Goal: Information Seeking & Learning: Learn about a topic

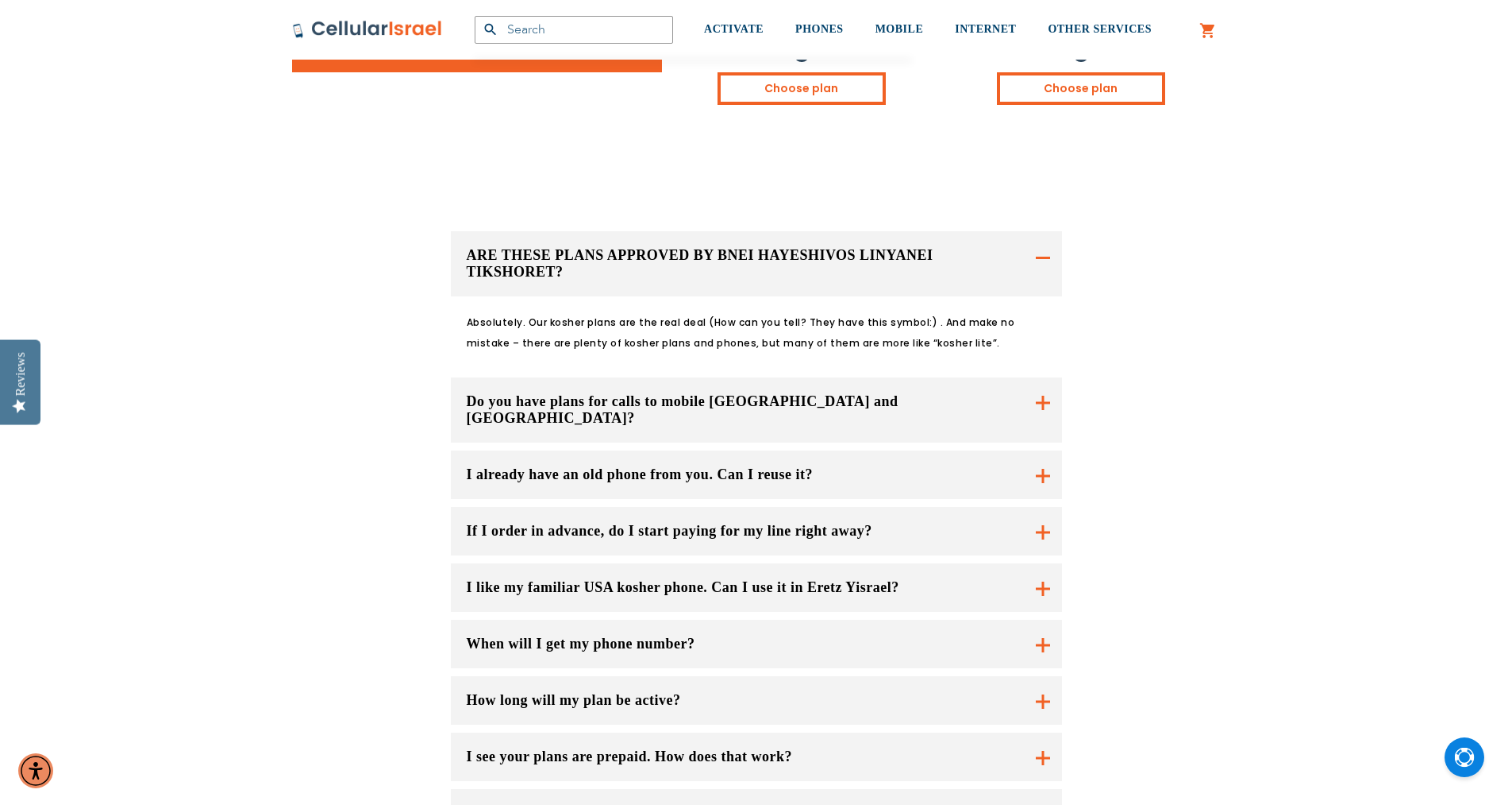
scroll to position [953, 0]
click at [764, 449] on button "I already have an old phone from you. Can I reuse it?" at bounding box center [757, 473] width 612 height 49
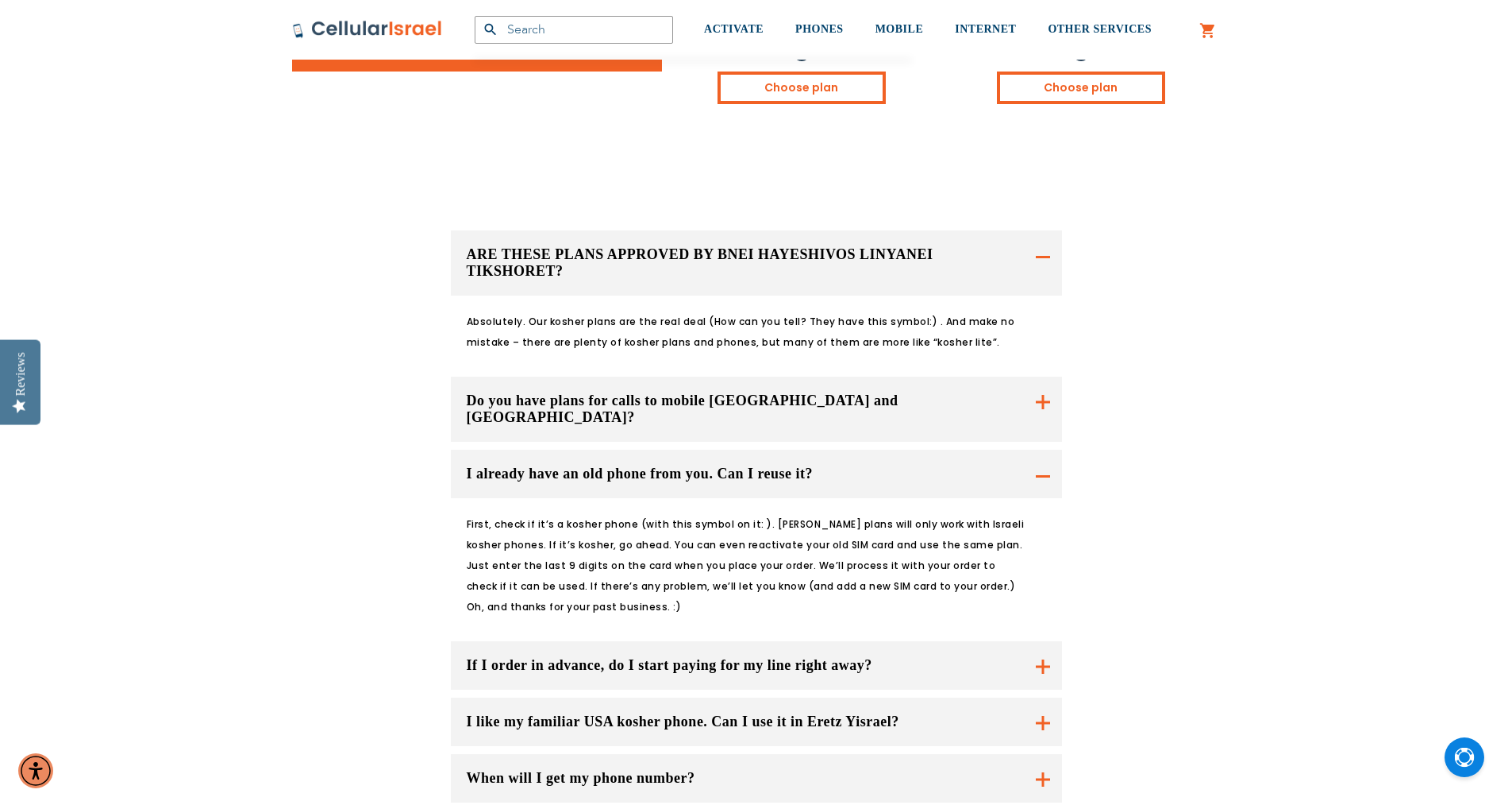
click at [821, 449] on button "I already have an old phone from you. Can I reuse it?" at bounding box center [757, 473] width 612 height 49
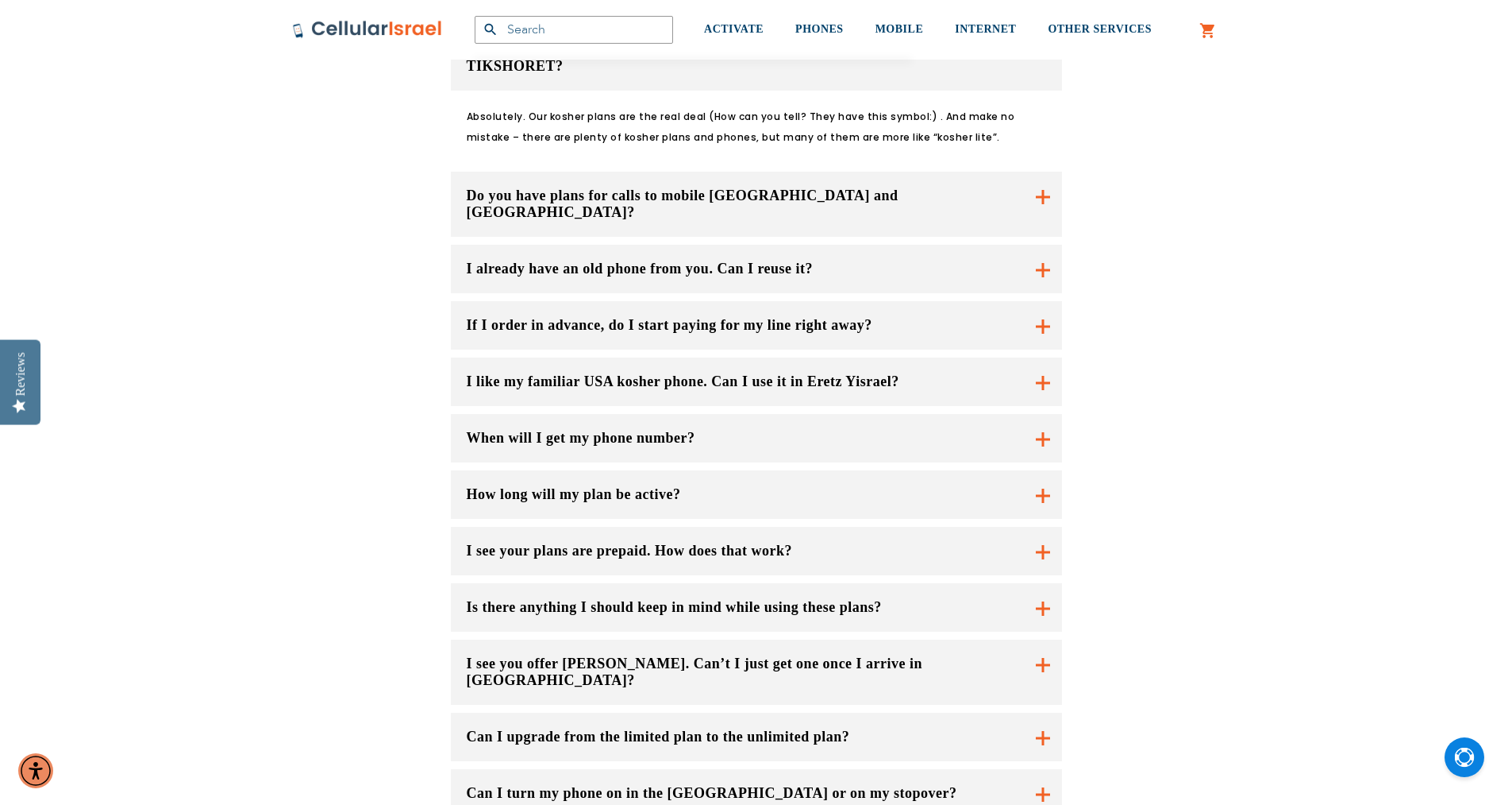
scroll to position [1191, 0]
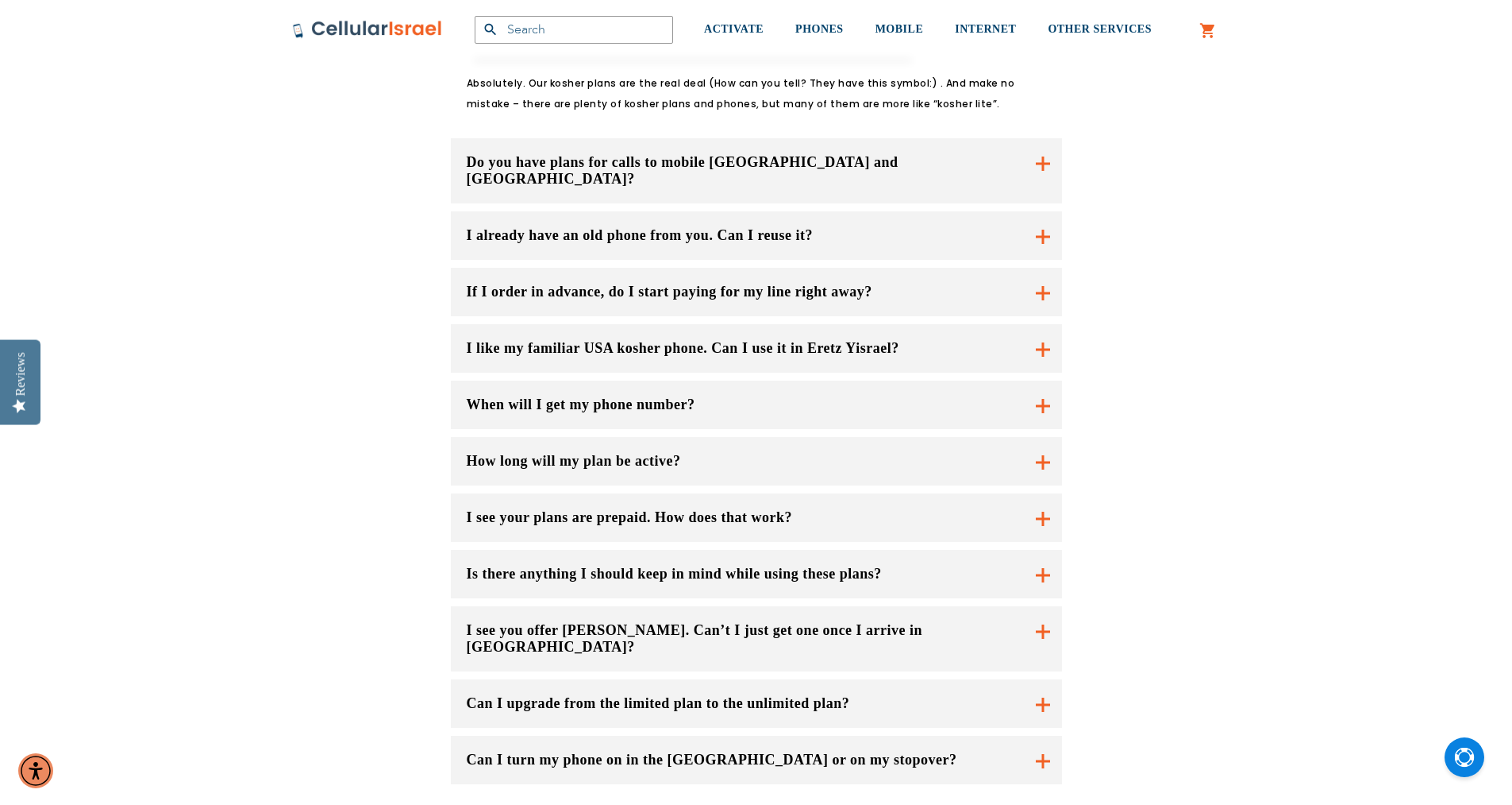
click at [787, 437] on button "How long will my plan be active?" at bounding box center [757, 460] width 612 height 49
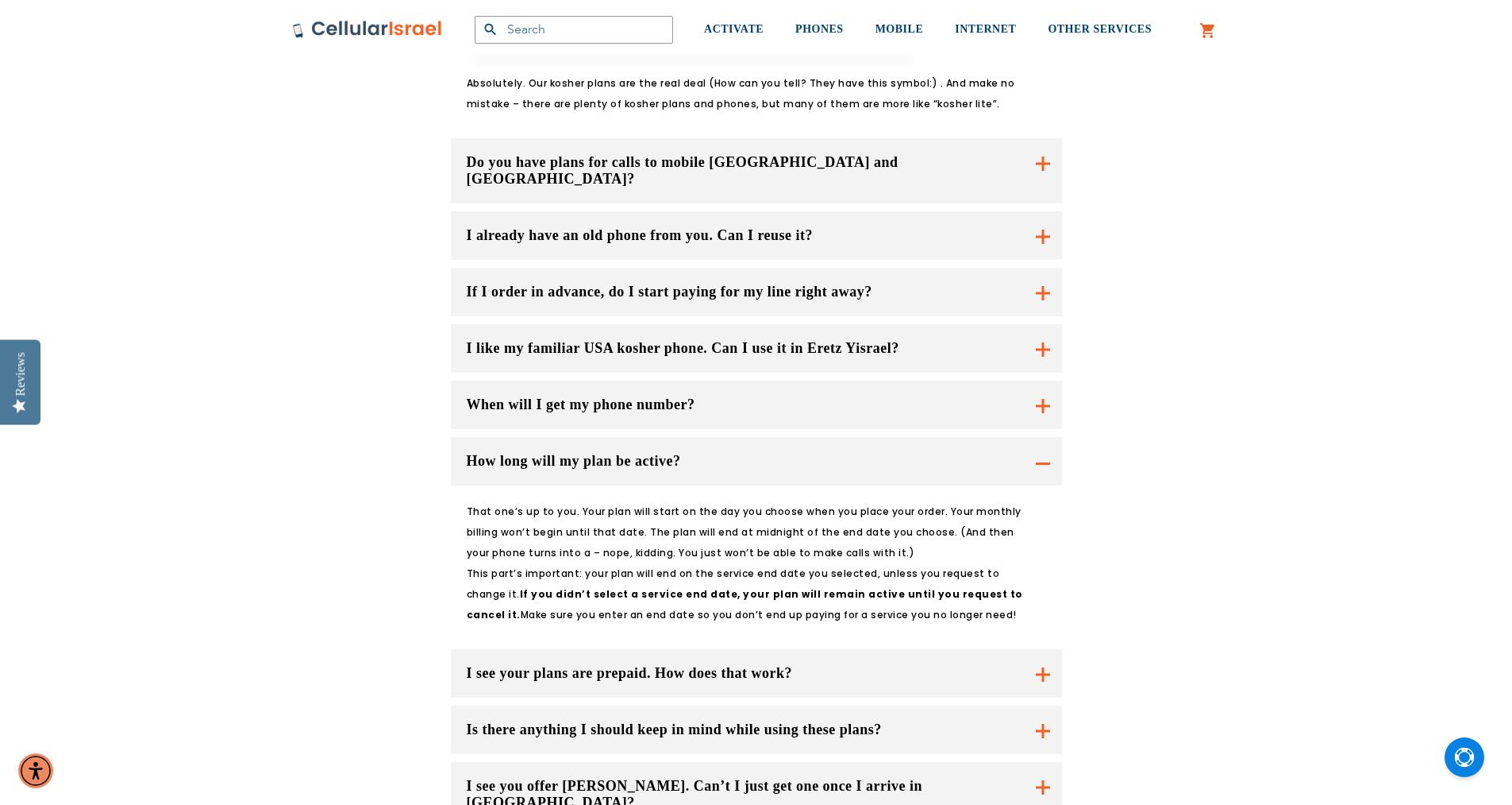
click at [796, 437] on button "How long will my plan be active?" at bounding box center [757, 460] width 612 height 49
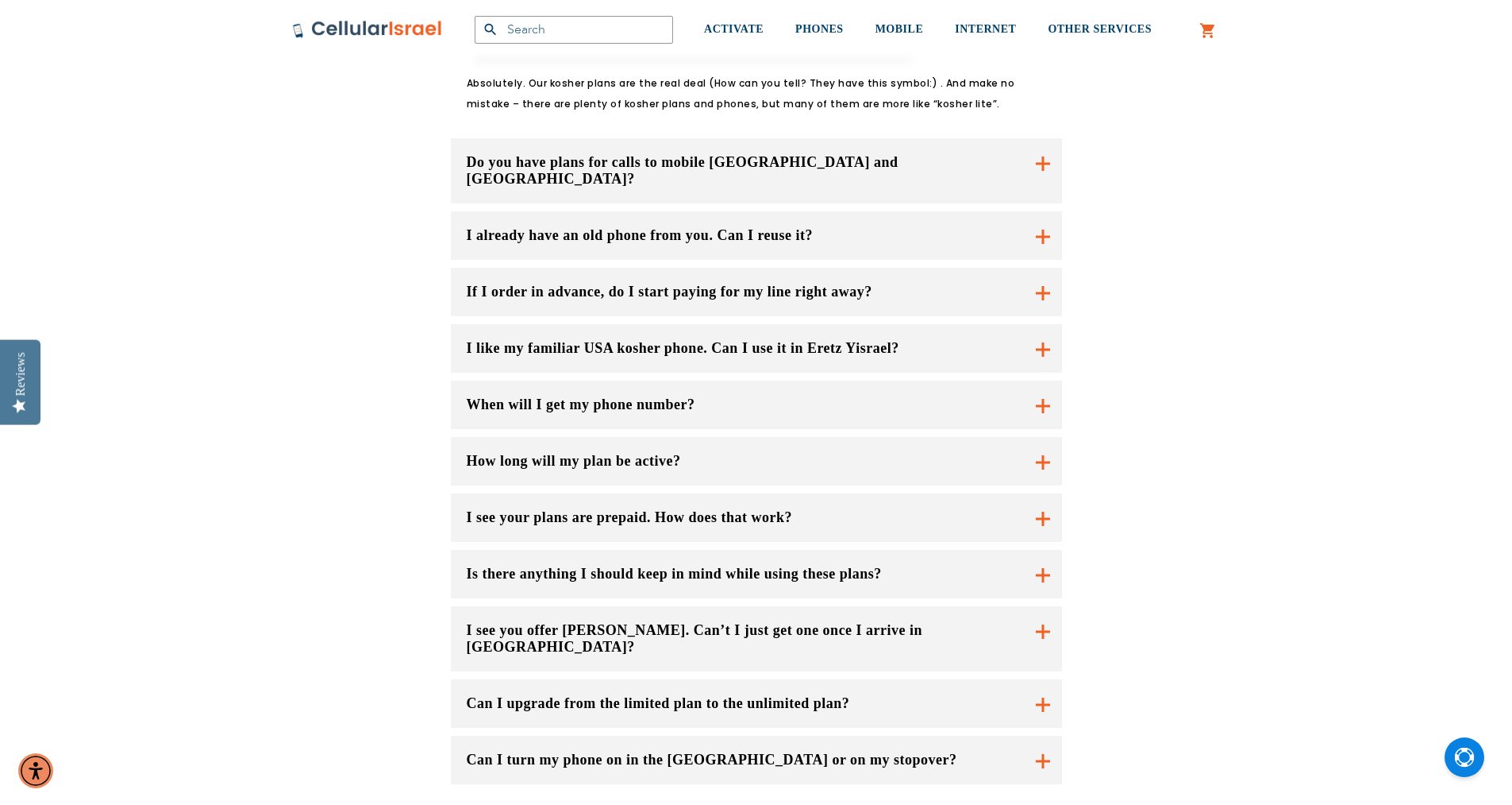
click at [801, 380] on button "When will I get my phone number?" at bounding box center [757, 404] width 612 height 49
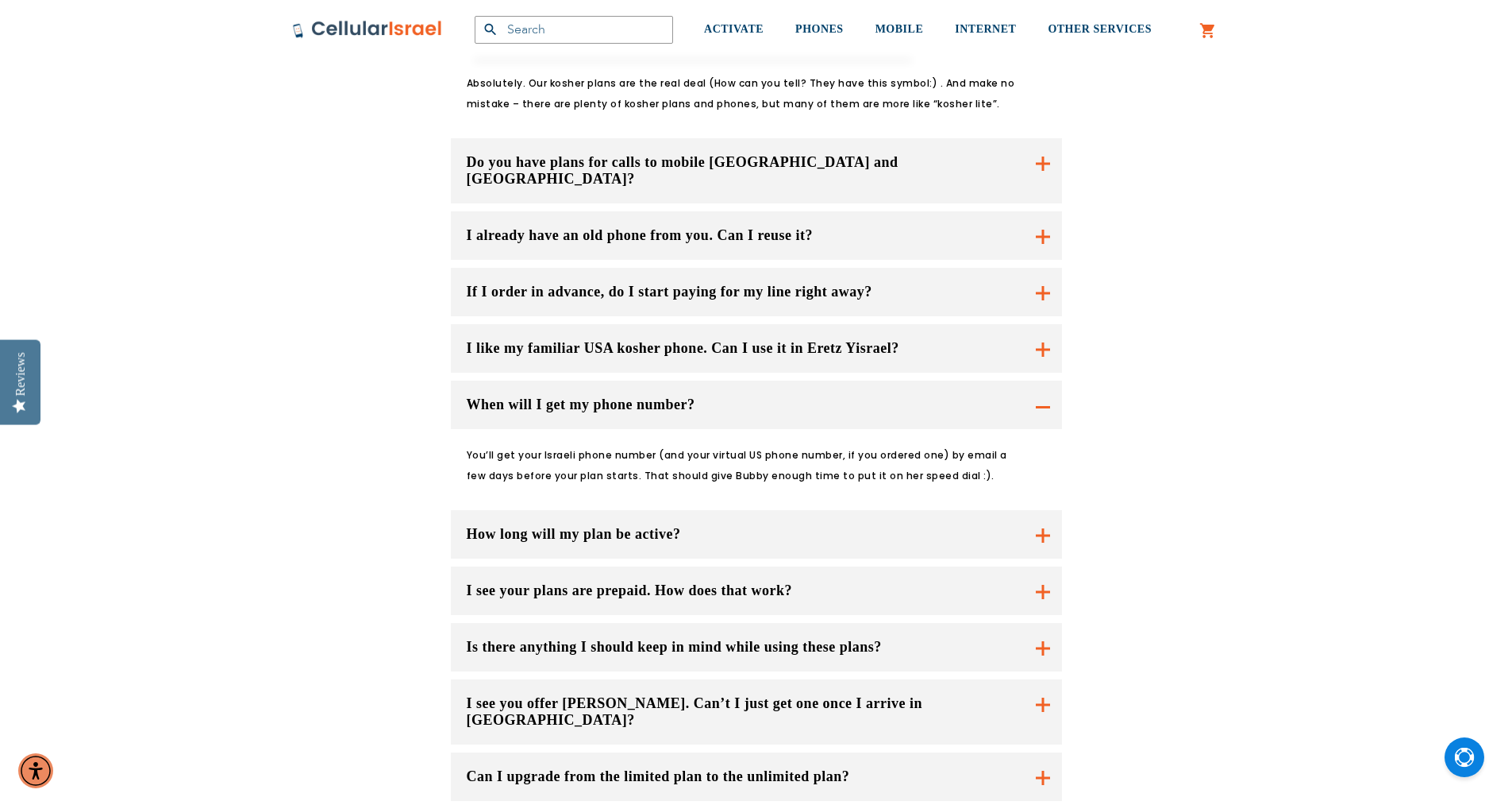
click at [800, 380] on button "When will I get my phone number?" at bounding box center [757, 404] width 612 height 49
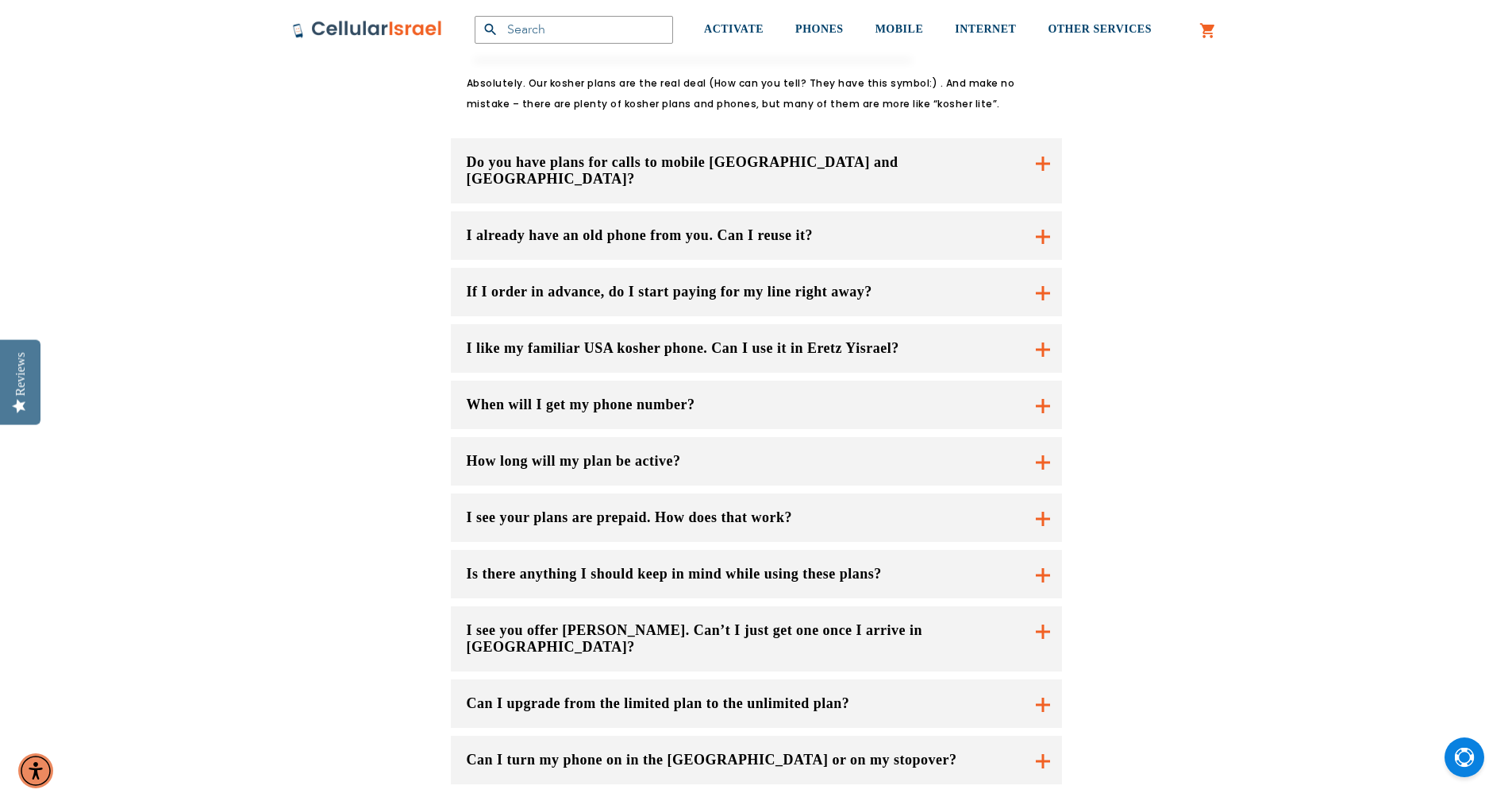
click at [762, 606] on button "I see you offer [PERSON_NAME]. Can’t I just get one once I arrive in [GEOGRAPHI…" at bounding box center [757, 638] width 612 height 65
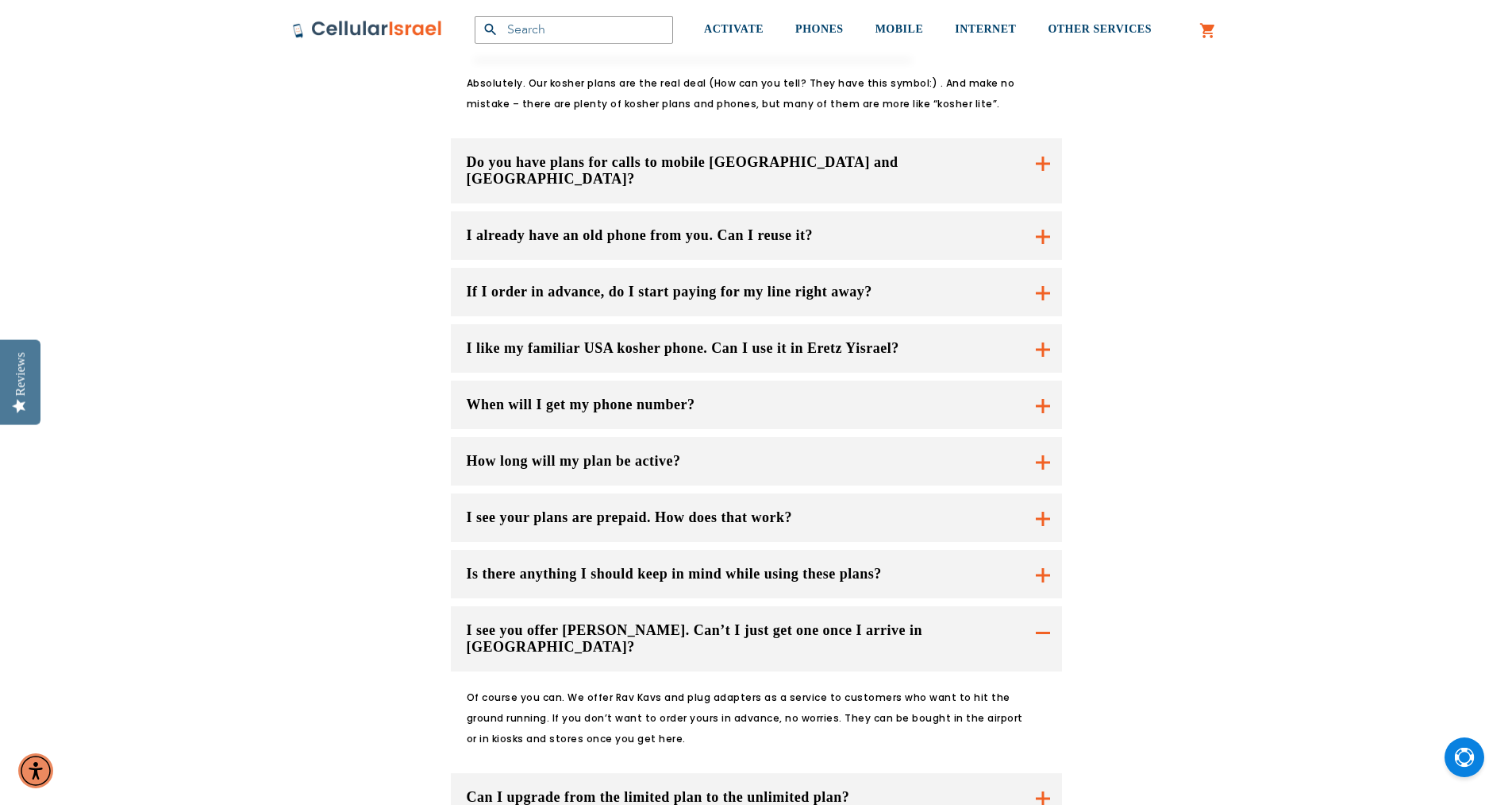
click at [762, 606] on button "I see you offer [PERSON_NAME]. Can’t I just get one once I arrive in [GEOGRAPHI…" at bounding box center [757, 638] width 612 height 65
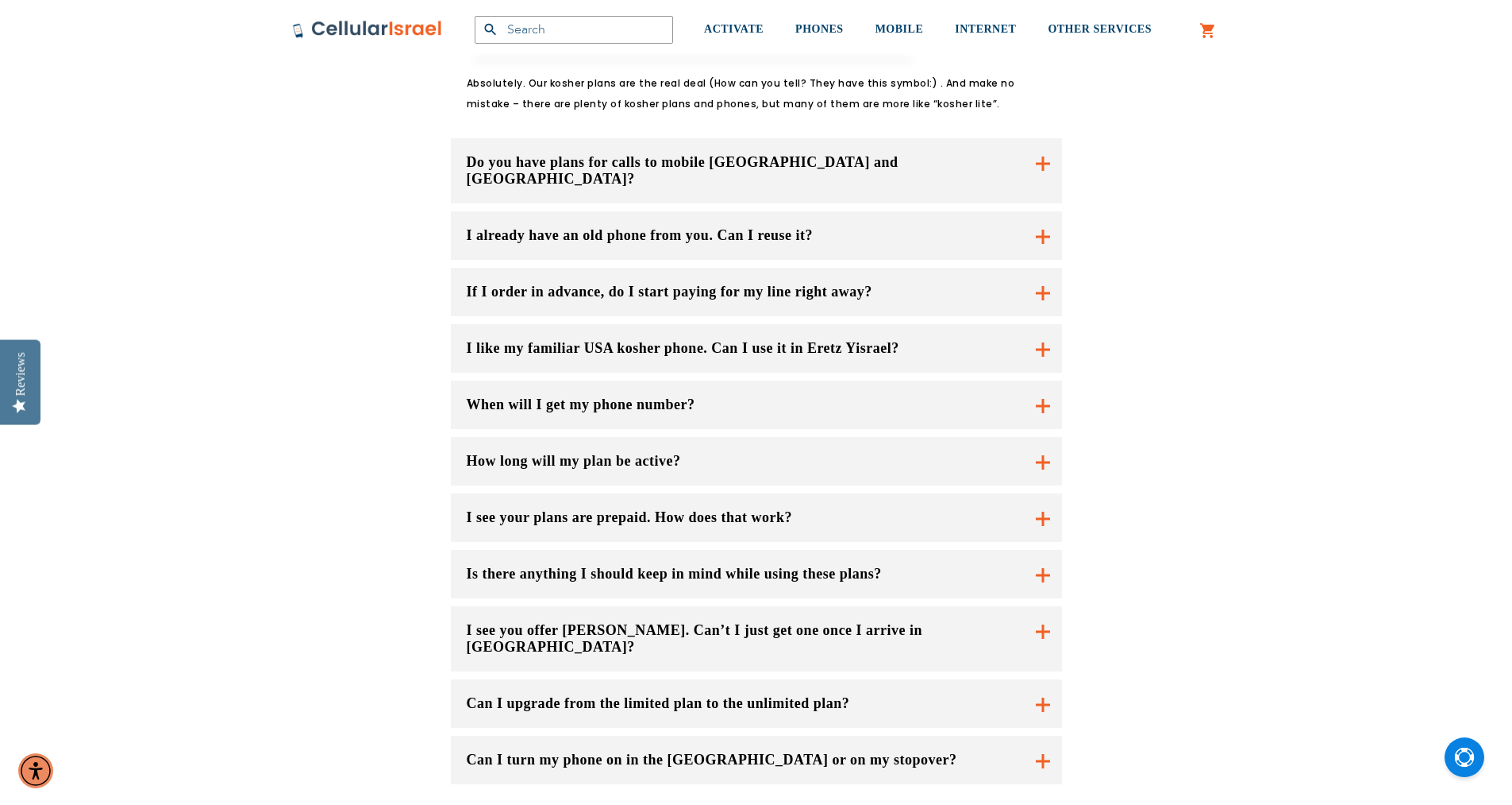
click at [773, 735] on button "Can I turn my phone on in the [GEOGRAPHIC_DATA] or on my stopover?" at bounding box center [757, 759] width 612 height 49
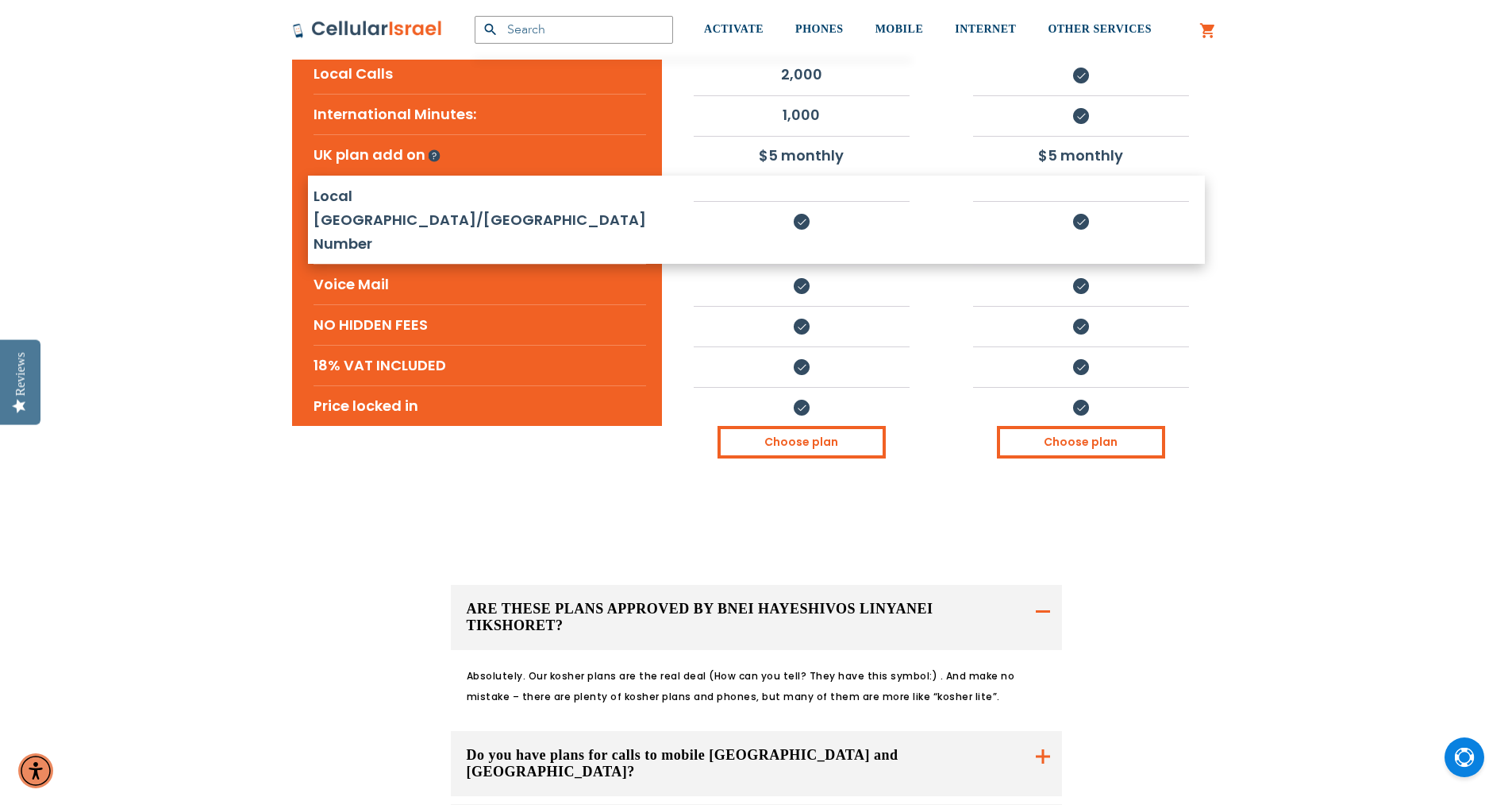
scroll to position [477, 0]
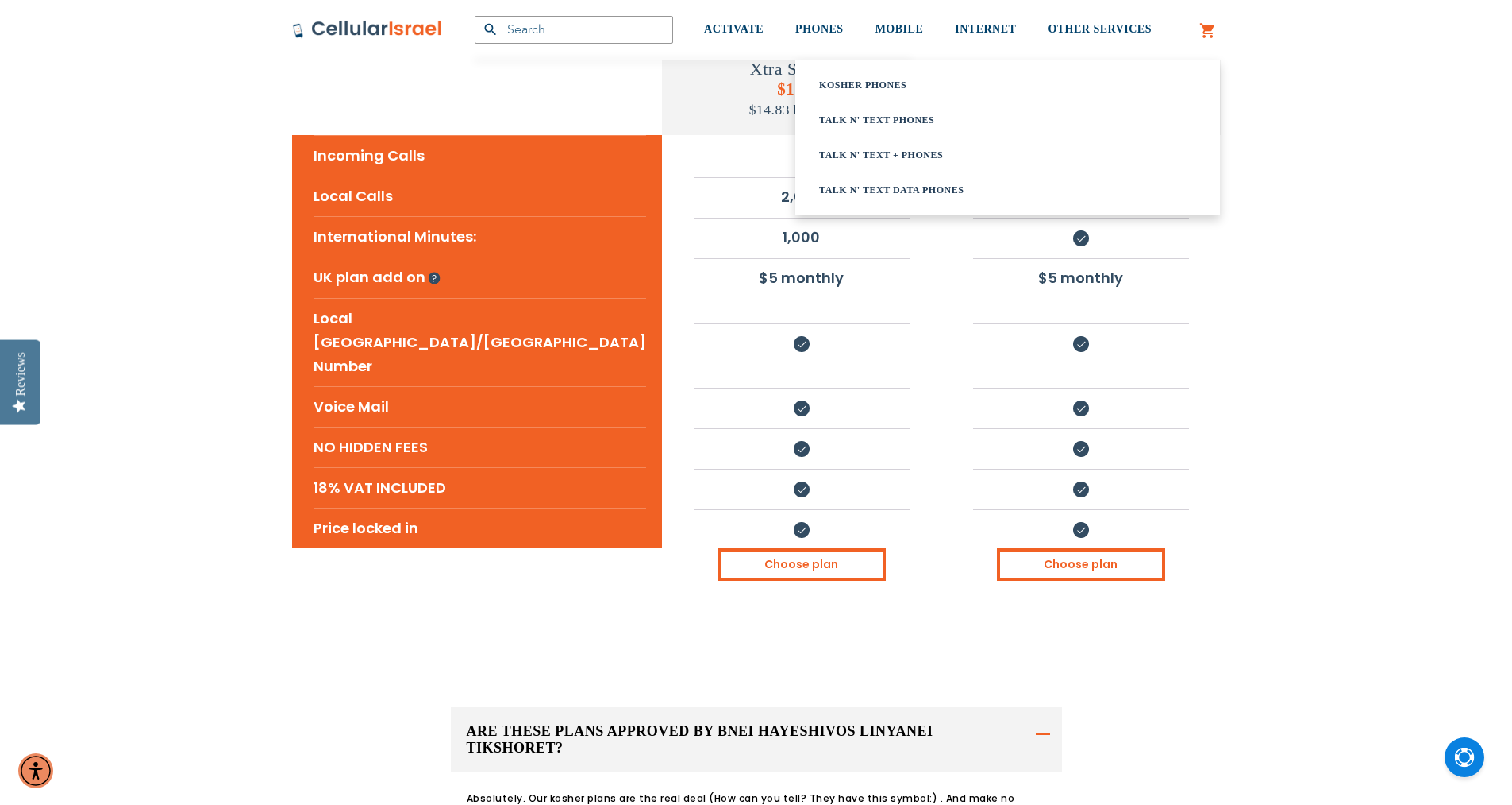
click at [857, 84] on link "Kosher Phones" at bounding box center [987, 85] width 337 height 16
